Goal: Task Accomplishment & Management: Manage account settings

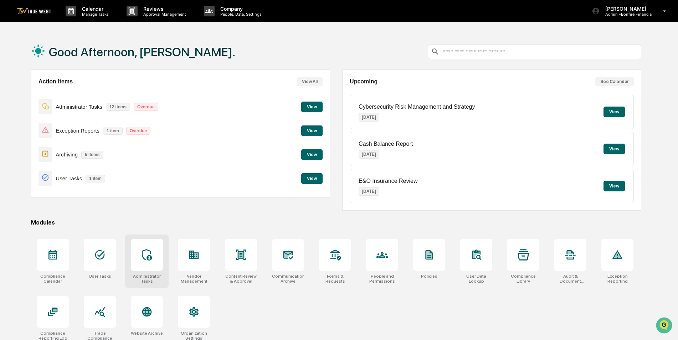
click at [151, 252] on icon at bounding box center [146, 254] width 11 height 11
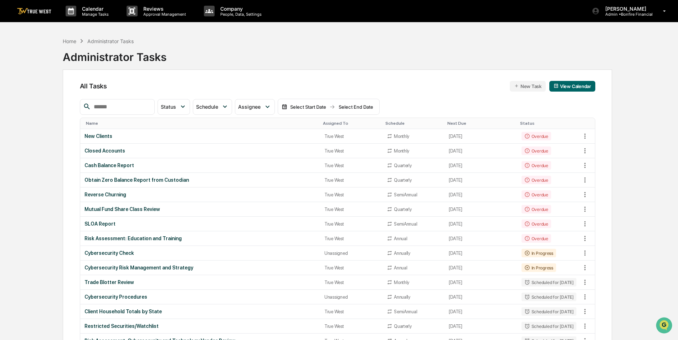
click at [133, 107] on input "text" at bounding box center [121, 106] width 61 height 9
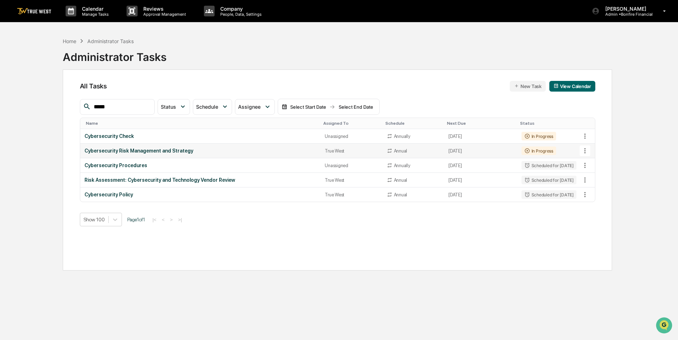
click at [585, 149] on icon at bounding box center [584, 150] width 1 height 5
click at [592, 189] on img at bounding box center [592, 190] width 6 height 6
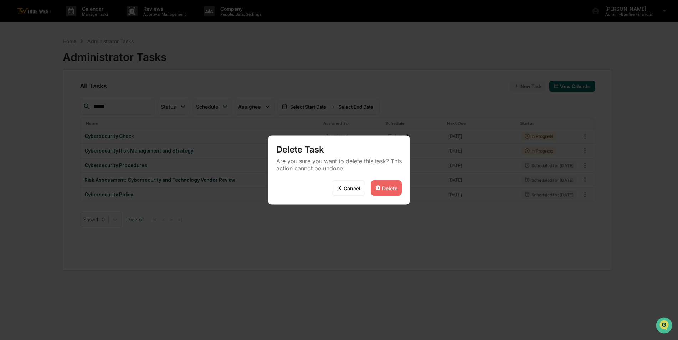
click at [390, 189] on div "Delete" at bounding box center [389, 188] width 15 height 6
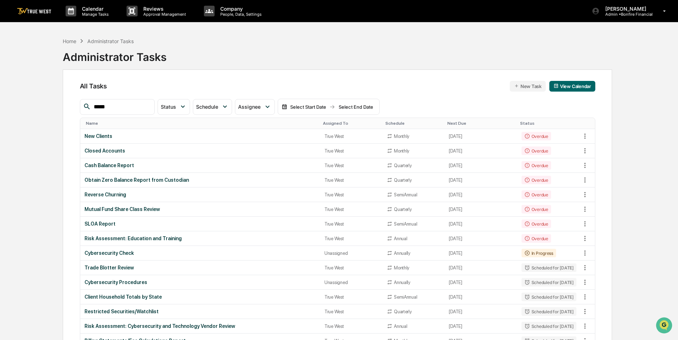
click at [137, 104] on input "*****" at bounding box center [121, 106] width 61 height 9
type input "*****"
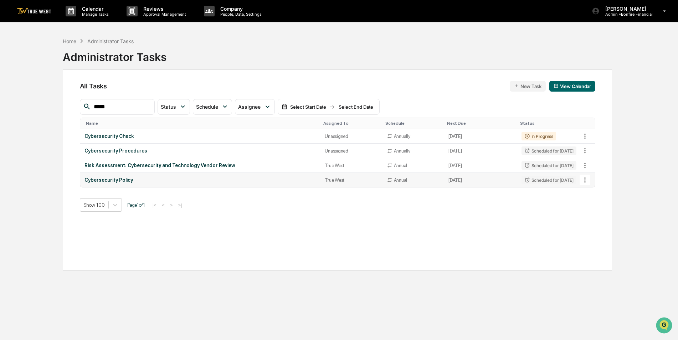
click at [584, 182] on icon at bounding box center [585, 180] width 8 height 8
click at [594, 222] on img at bounding box center [592, 219] width 6 height 6
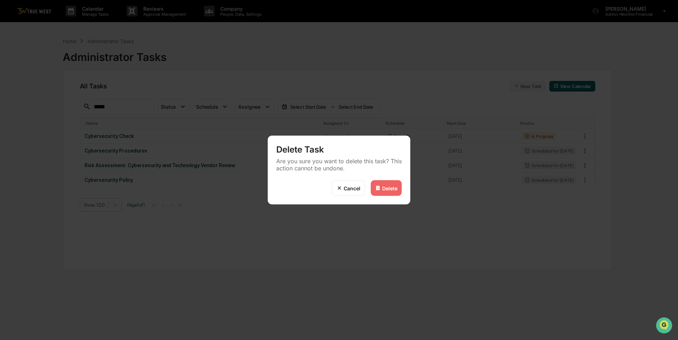
click at [390, 189] on div "Delete" at bounding box center [389, 188] width 15 height 6
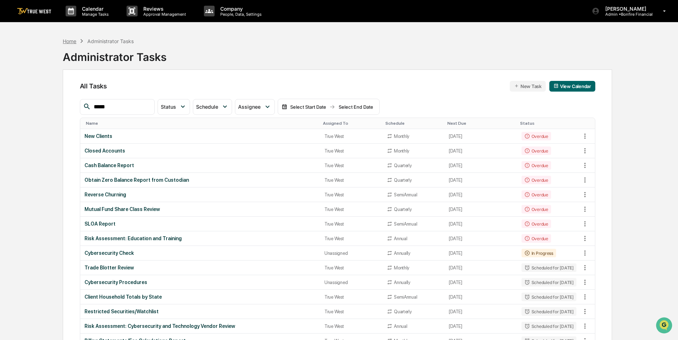
click at [68, 41] on div "Home" at bounding box center [70, 41] width 14 height 6
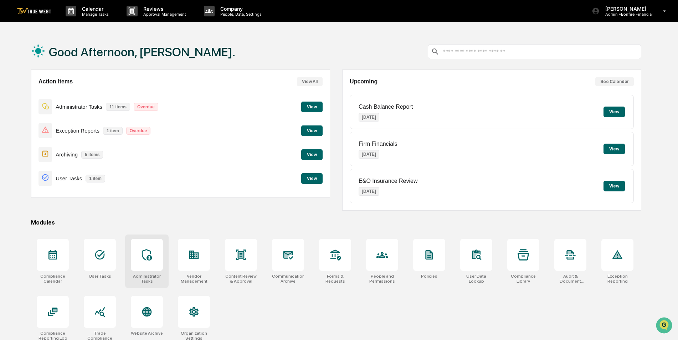
click at [153, 251] on div at bounding box center [147, 255] width 32 height 32
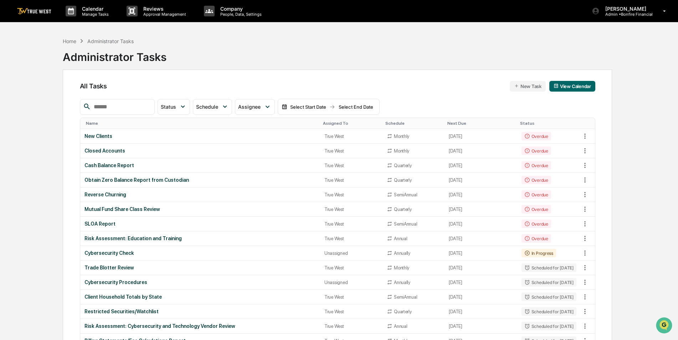
click at [334, 122] on div "Assigned To" at bounding box center [351, 123] width 57 height 5
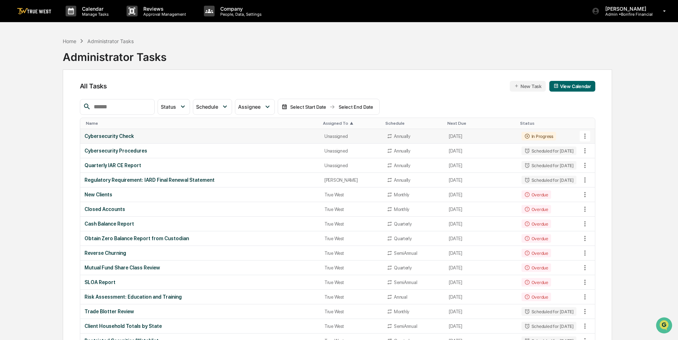
click at [126, 131] on td "Cybersecurity Check" at bounding box center [200, 136] width 240 height 15
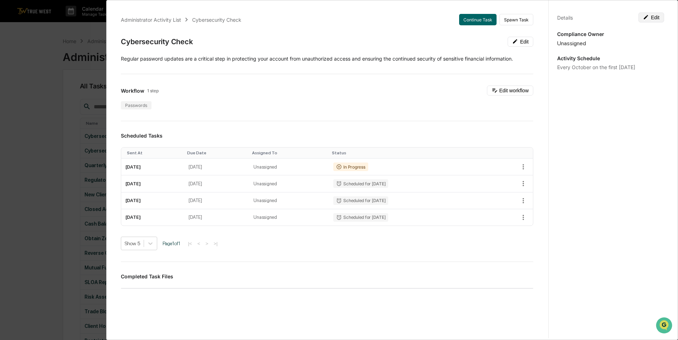
click at [656, 16] on button "Edit" at bounding box center [652, 17] width 26 height 10
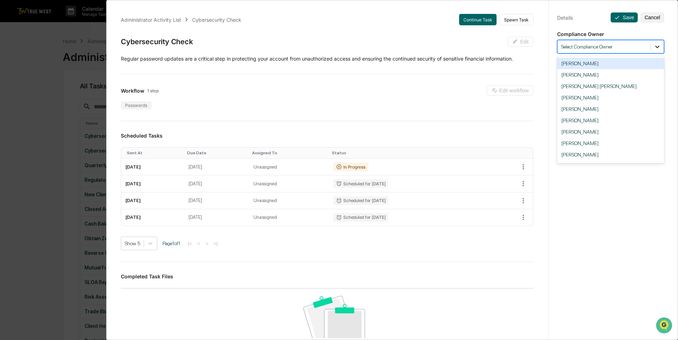
click at [656, 48] on icon at bounding box center [657, 46] width 7 height 7
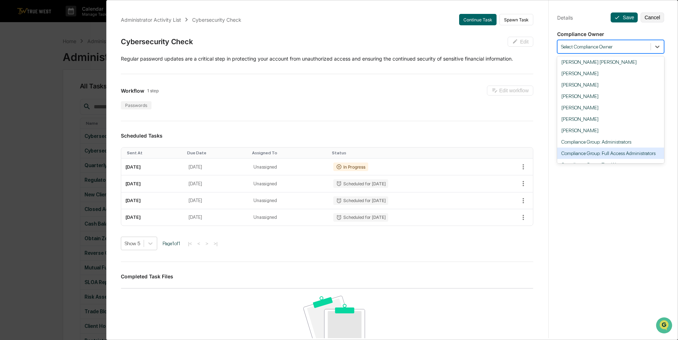
scroll to position [44, 0]
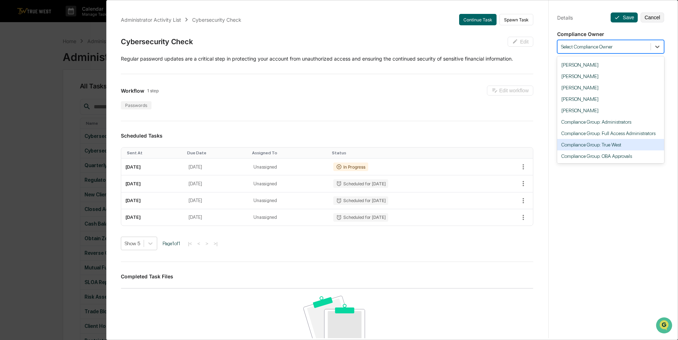
click at [614, 144] on div "Compliance Group: True West" at bounding box center [610, 144] width 107 height 11
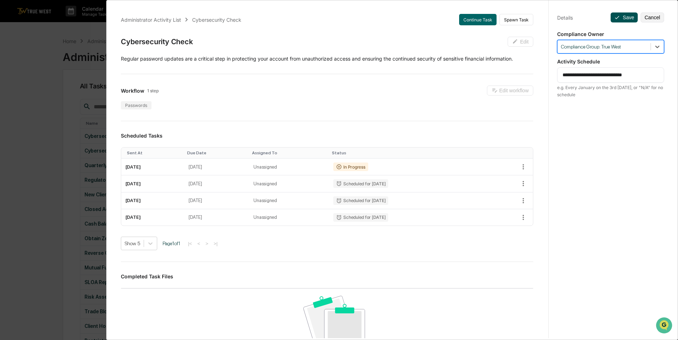
click at [622, 17] on button "Save" at bounding box center [624, 17] width 27 height 10
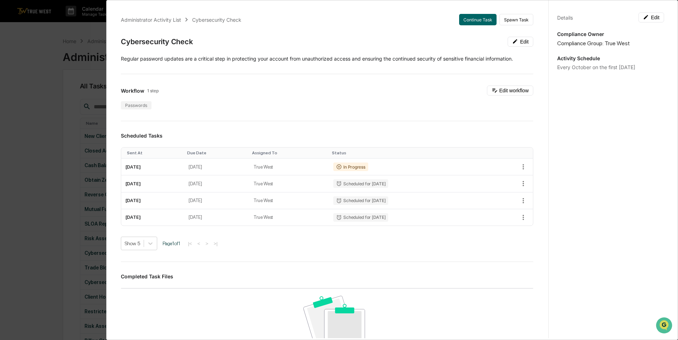
click at [37, 82] on div "Administrator Activity List Cybersecurity Check Continue Task Spawn Task Cybers…" at bounding box center [339, 170] width 678 height 340
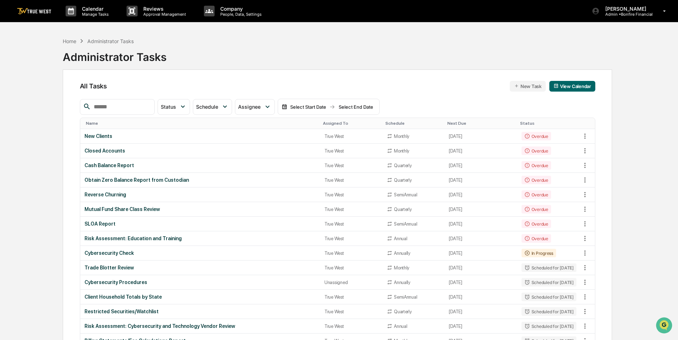
click at [323, 122] on div "Assigned To" at bounding box center [351, 123] width 57 height 5
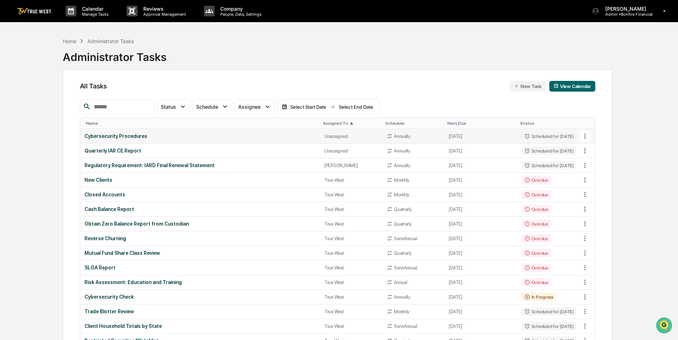
click at [245, 134] on div "Cybersecurity Procedures" at bounding box center [199, 136] width 231 height 6
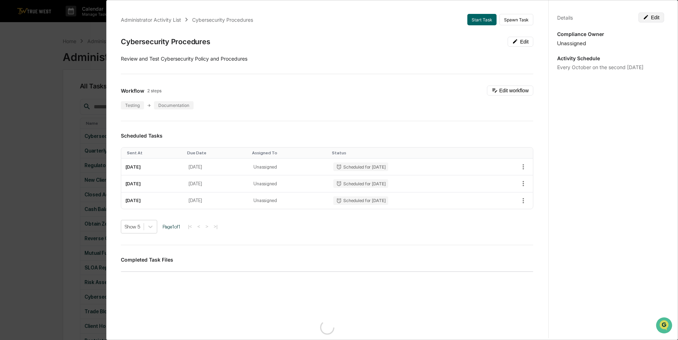
click at [649, 19] on button "Edit" at bounding box center [652, 17] width 26 height 10
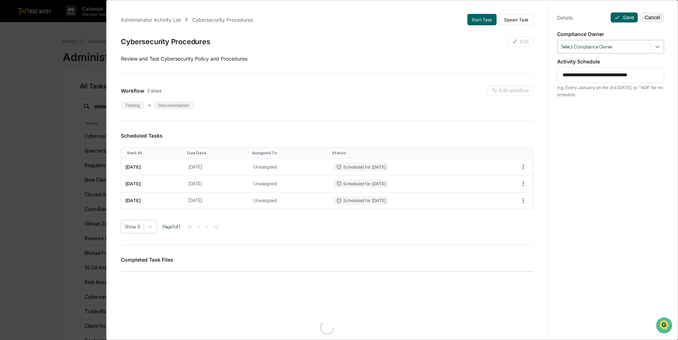
click at [658, 46] on div at bounding box center [657, 46] width 13 height 13
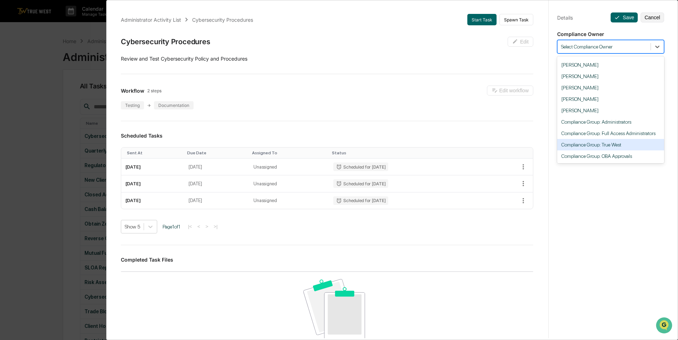
click at [629, 140] on div "Compliance Group: True West" at bounding box center [610, 144] width 107 height 11
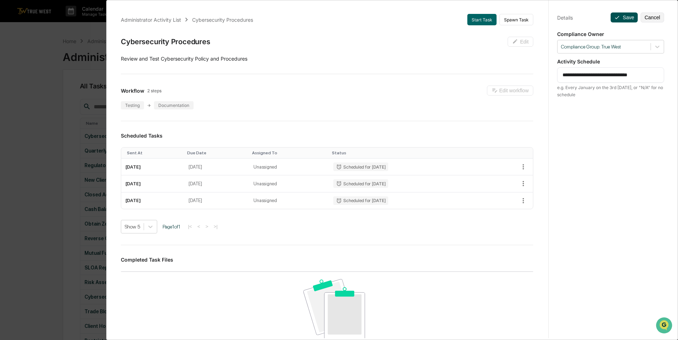
click at [616, 15] on icon at bounding box center [617, 18] width 6 height 6
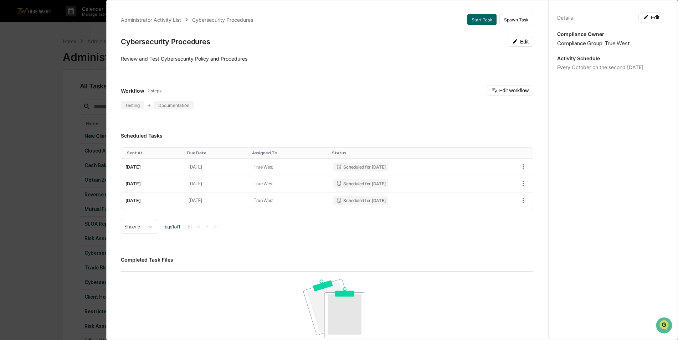
click at [12, 122] on div "Administrator Activity List Cybersecurity Procedures Start Task Spawn Task Cybe…" at bounding box center [339, 170] width 678 height 340
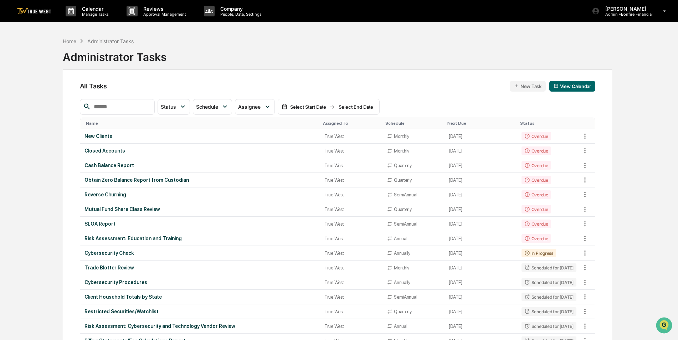
click at [323, 123] on div "Assigned To" at bounding box center [351, 123] width 57 height 5
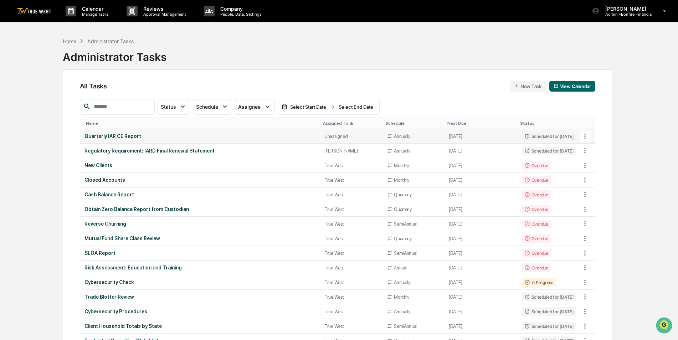
click at [326, 136] on div "Unassigned" at bounding box center [351, 136] width 54 height 5
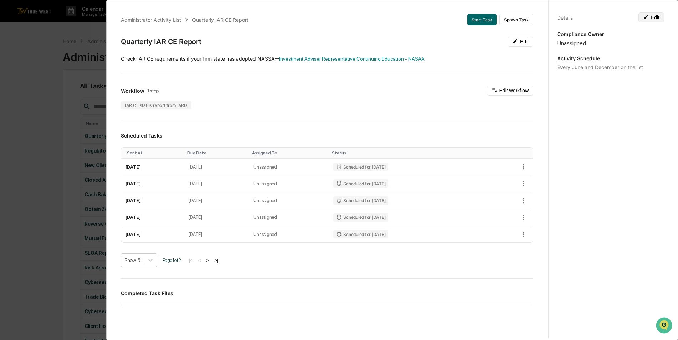
click at [652, 20] on button "Edit" at bounding box center [652, 17] width 26 height 10
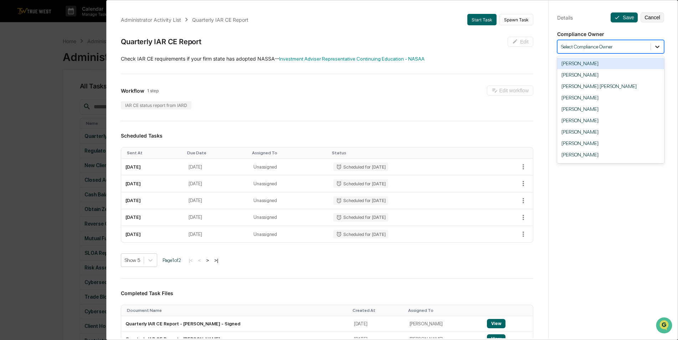
click at [655, 43] on icon at bounding box center [657, 46] width 7 height 7
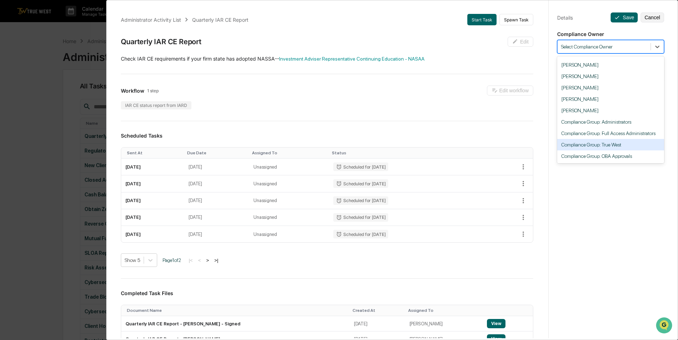
click at [636, 140] on div "Compliance Group: True West" at bounding box center [610, 144] width 107 height 11
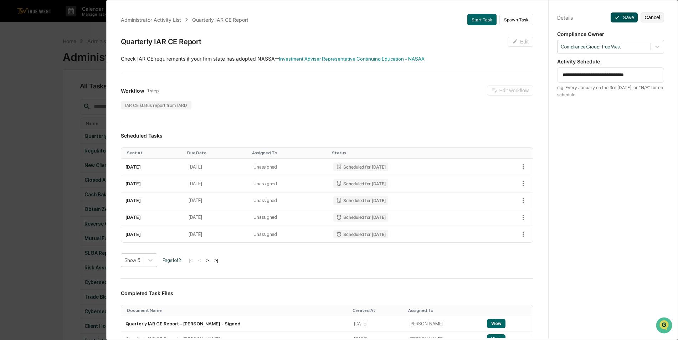
click at [627, 16] on button "Save" at bounding box center [624, 17] width 27 height 10
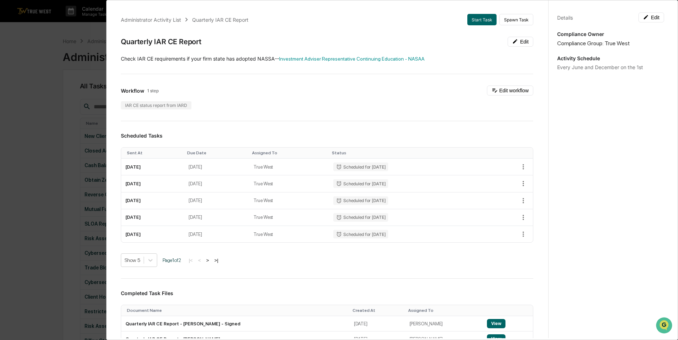
click at [46, 88] on div "Administrator Activity List Quarterly IAR CE Report Start Task Spawn Task Quart…" at bounding box center [339, 170] width 678 height 340
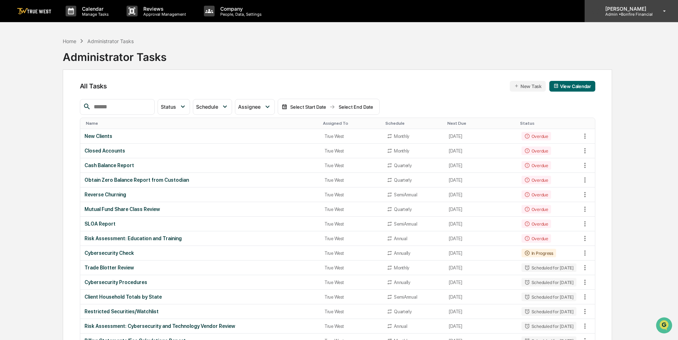
click at [621, 13] on p "Admin • Bonfire Financial" at bounding box center [626, 14] width 53 height 5
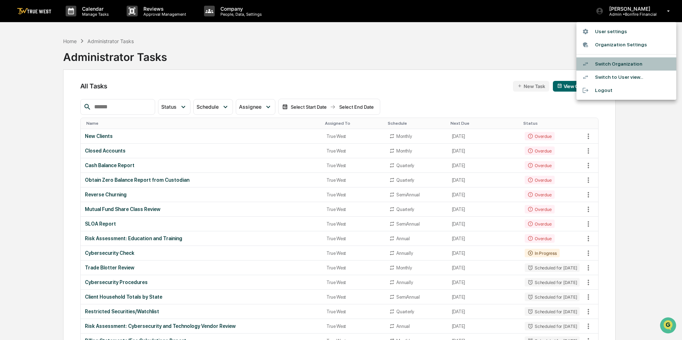
click at [619, 66] on li "Switch Organization" at bounding box center [626, 63] width 100 height 13
